Goal: Transaction & Acquisition: Purchase product/service

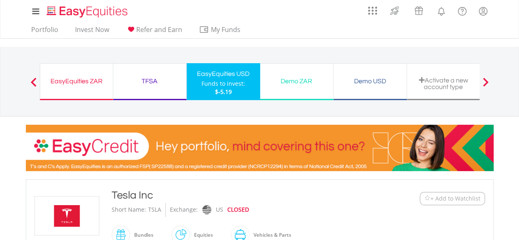
click at [79, 90] on div "EasyEquities ZAR Funds to invest: $-5.19" at bounding box center [76, 81] width 73 height 37
click at [79, 90] on div "EasyEquities ZAR Funds to invest: -$5.19" at bounding box center [76, 81] width 73 height 37
click at [46, 30] on link "Portfolio" at bounding box center [45, 31] width 34 height 13
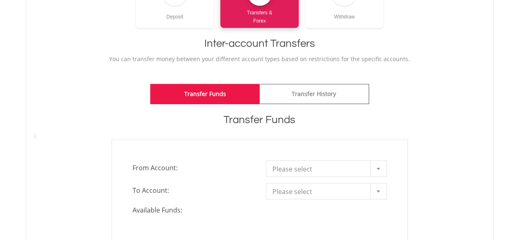
scroll to position [144, 0]
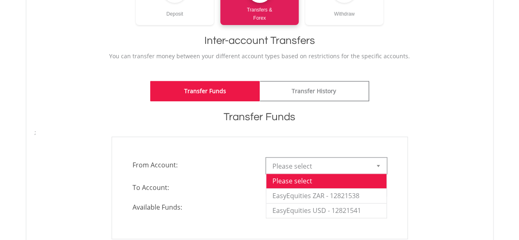
click at [381, 167] on div at bounding box center [378, 166] width 16 height 16
click at [367, 190] on li "EasyEquities ZAR - 12821538" at bounding box center [326, 195] width 120 height 15
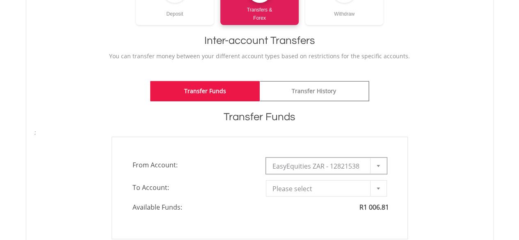
click at [375, 189] on div at bounding box center [378, 188] width 16 height 16
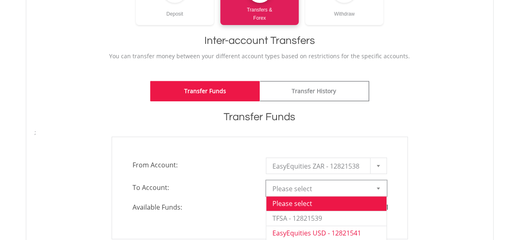
click at [344, 229] on li "EasyEquities USD - 12821541" at bounding box center [326, 232] width 120 height 15
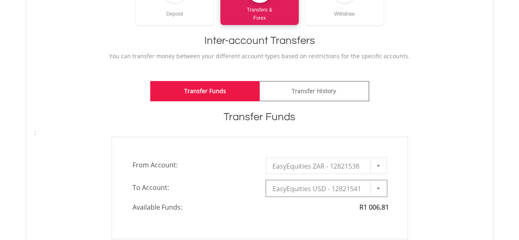
type input "*"
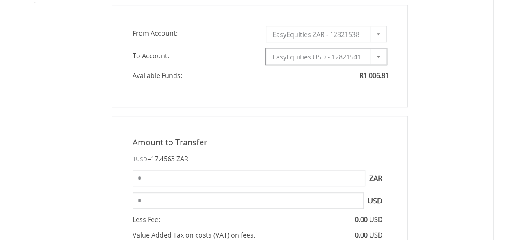
scroll to position [280, 0]
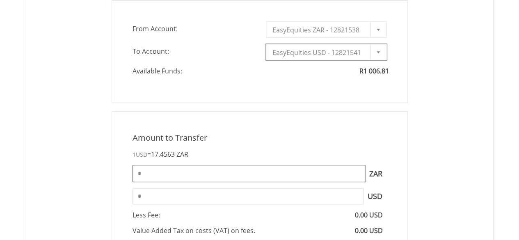
click at [303, 177] on input "*" at bounding box center [248, 173] width 232 height 16
type input "*"
type input "****"
type input "*****"
click at [387, 137] on div "Amount to Transfer" at bounding box center [259, 138] width 266 height 12
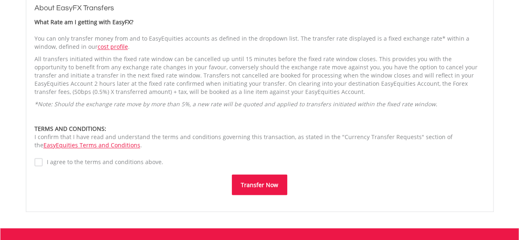
scroll to position [602, 0]
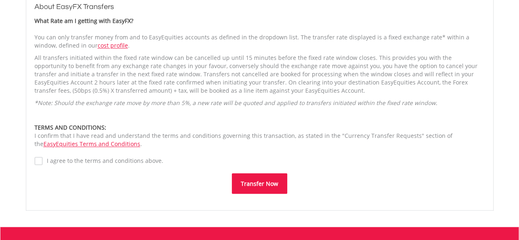
click at [257, 189] on button "Transfer Now" at bounding box center [259, 183] width 55 height 20
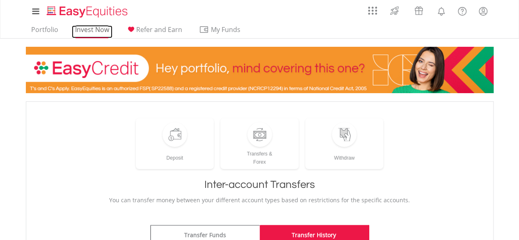
click at [84, 30] on link "Invest Now" at bounding box center [92, 31] width 41 height 13
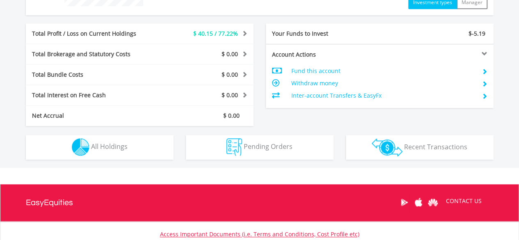
scroll to position [417, 0]
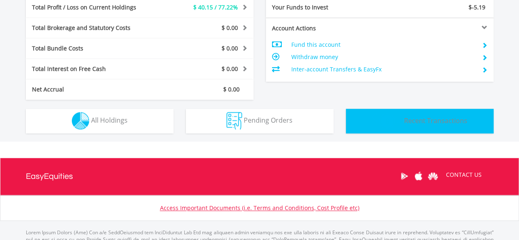
click at [435, 120] on span "Recent Transactions" at bounding box center [435, 120] width 63 height 9
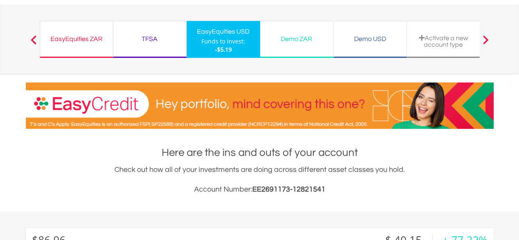
scroll to position [41, 0]
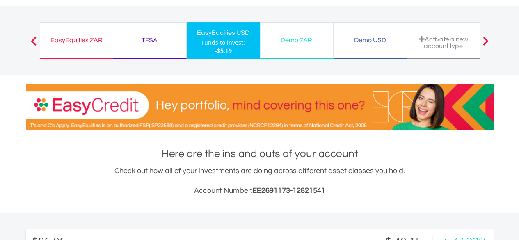
click at [232, 46] on div "Funds to invest:" at bounding box center [222, 43] width 43 height 8
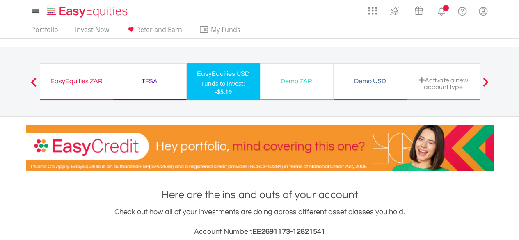
scroll to position [79, 156]
click at [100, 31] on link "Invest Now" at bounding box center [92, 31] width 41 height 13
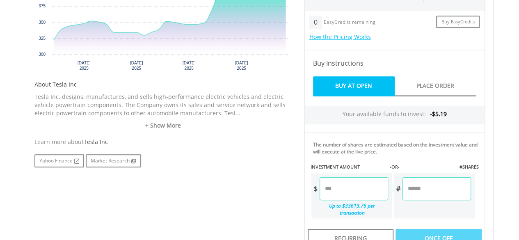
scroll to position [339, 0]
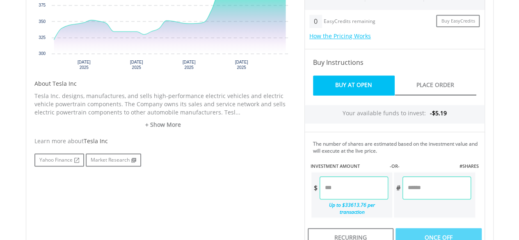
click at [379, 187] on input "number" at bounding box center [353, 187] width 68 height 23
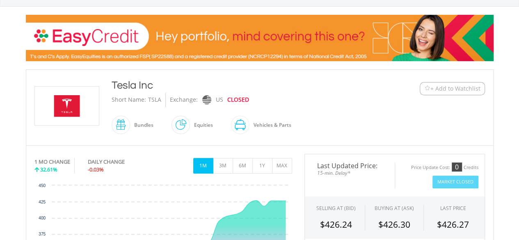
scroll to position [5, 0]
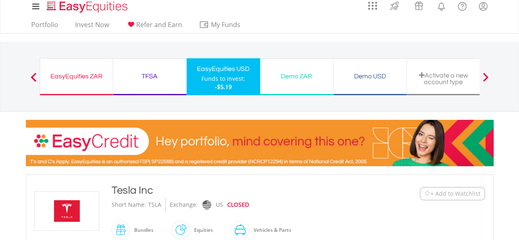
click at [83, 78] on div "EasyEquities ZAR" at bounding box center [76, 76] width 63 height 11
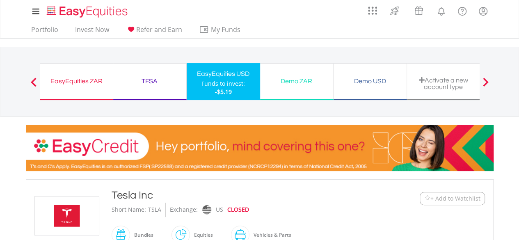
click at [88, 77] on div "EasyEquities ZAR" at bounding box center [76, 80] width 63 height 11
click at [89, 7] on img "Home page" at bounding box center [88, 12] width 86 height 14
